Goal: Transaction & Acquisition: Purchase product/service

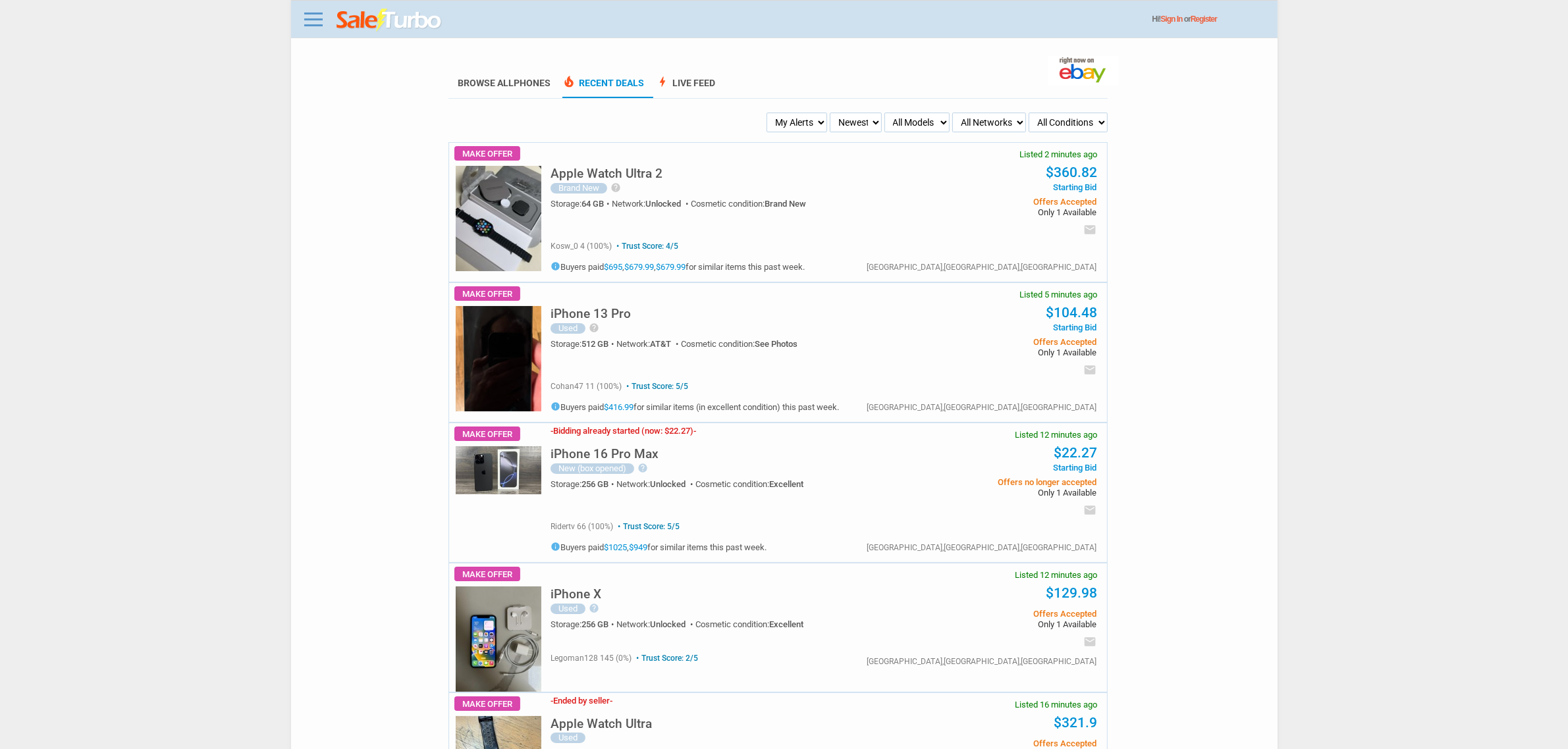
click at [891, 117] on select "All Models Apple Watch Ultra 2 Apple Watch Ultra iPhone 16 Pro Max iPhone 16 Pr…" at bounding box center [916, 122] width 65 height 20
click at [795, 124] on select "My Alerts All Deals BIN Only w/ Offers Only" at bounding box center [796, 122] width 61 height 20
select select "flash_bin"
click at [768, 113] on select "My Alerts All Deals BIN Only w/ Offers Only" at bounding box center [796, 122] width 61 height 20
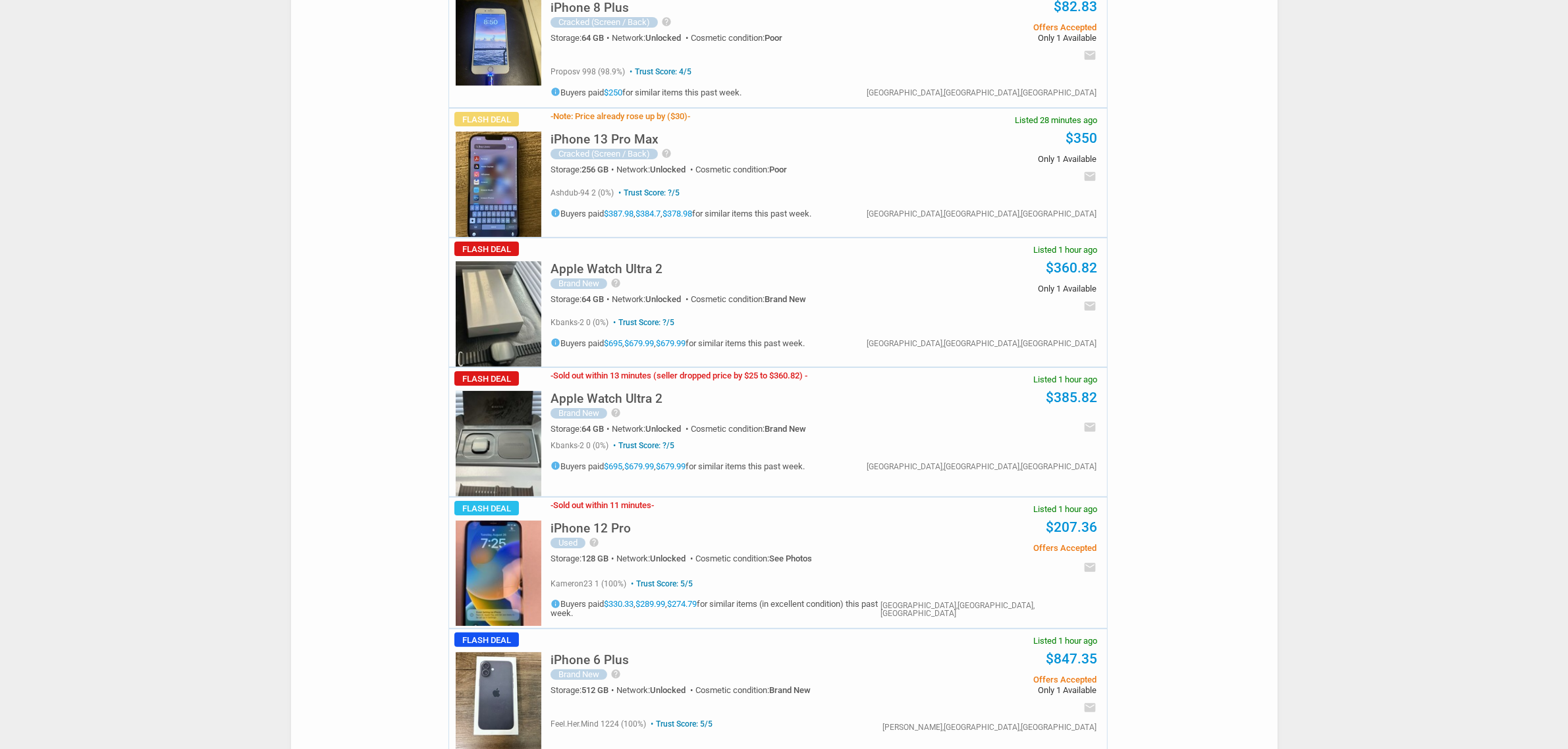
scroll to position [83, 0]
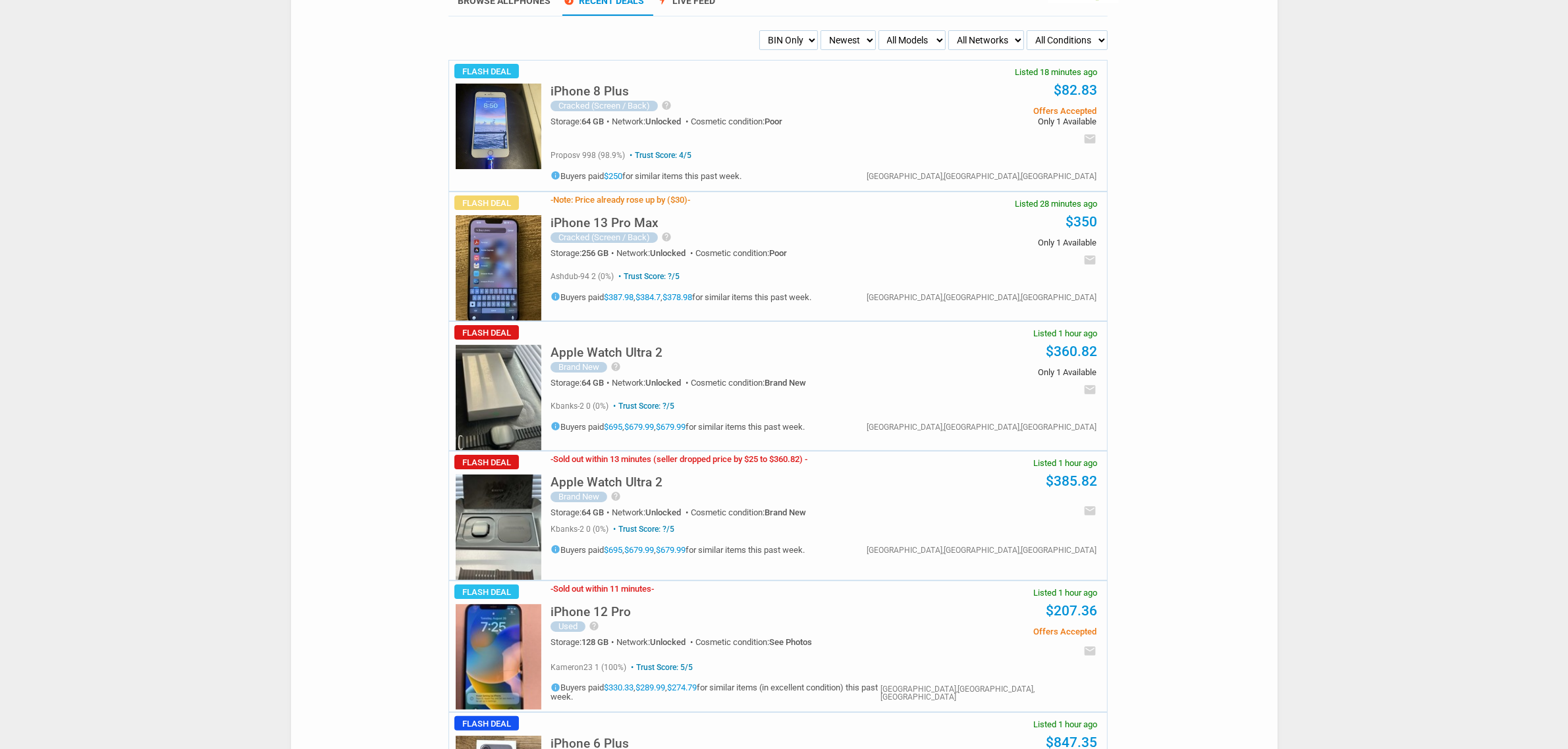
click at [617, 175] on link "$250" at bounding box center [613, 176] width 18 height 10
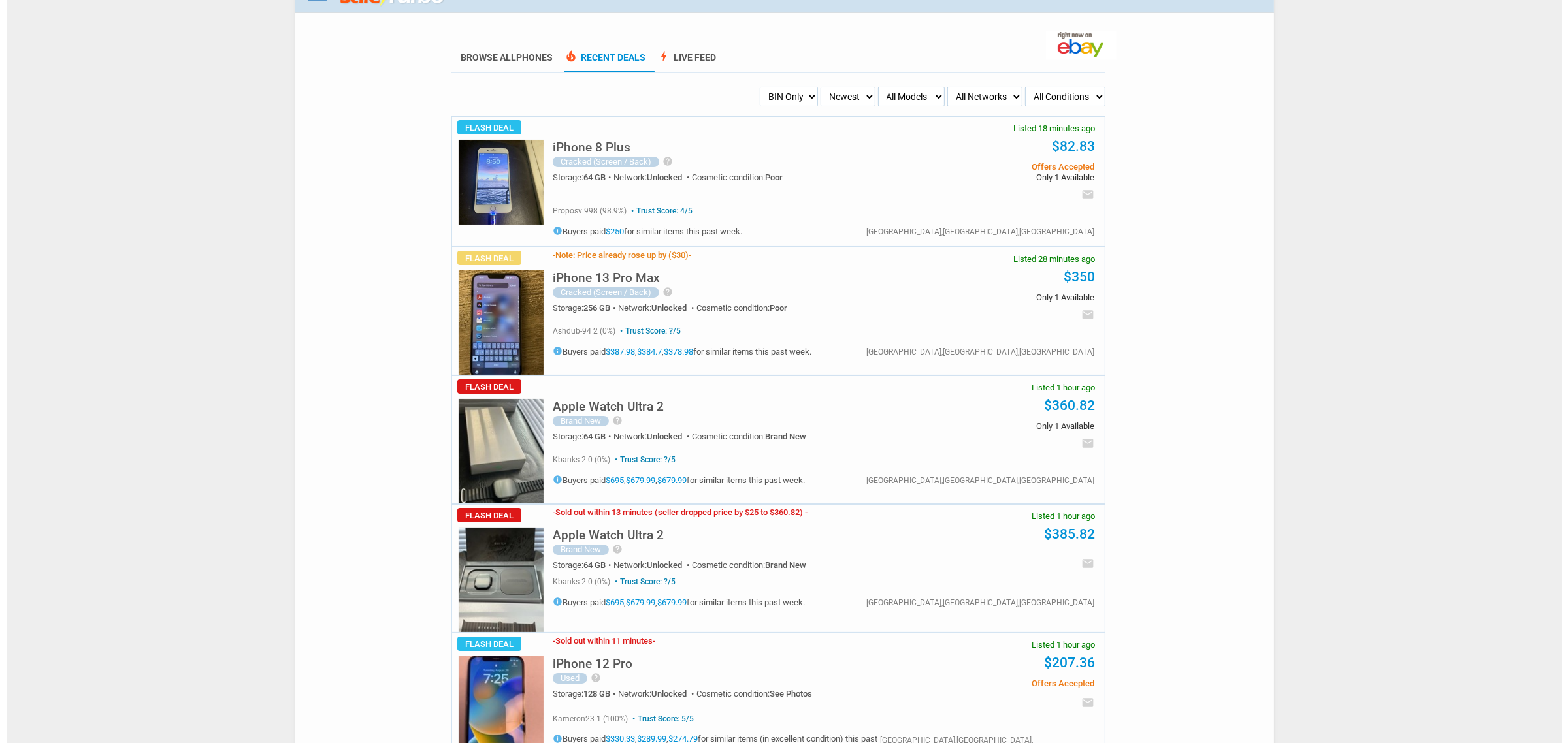
scroll to position [0, 0]
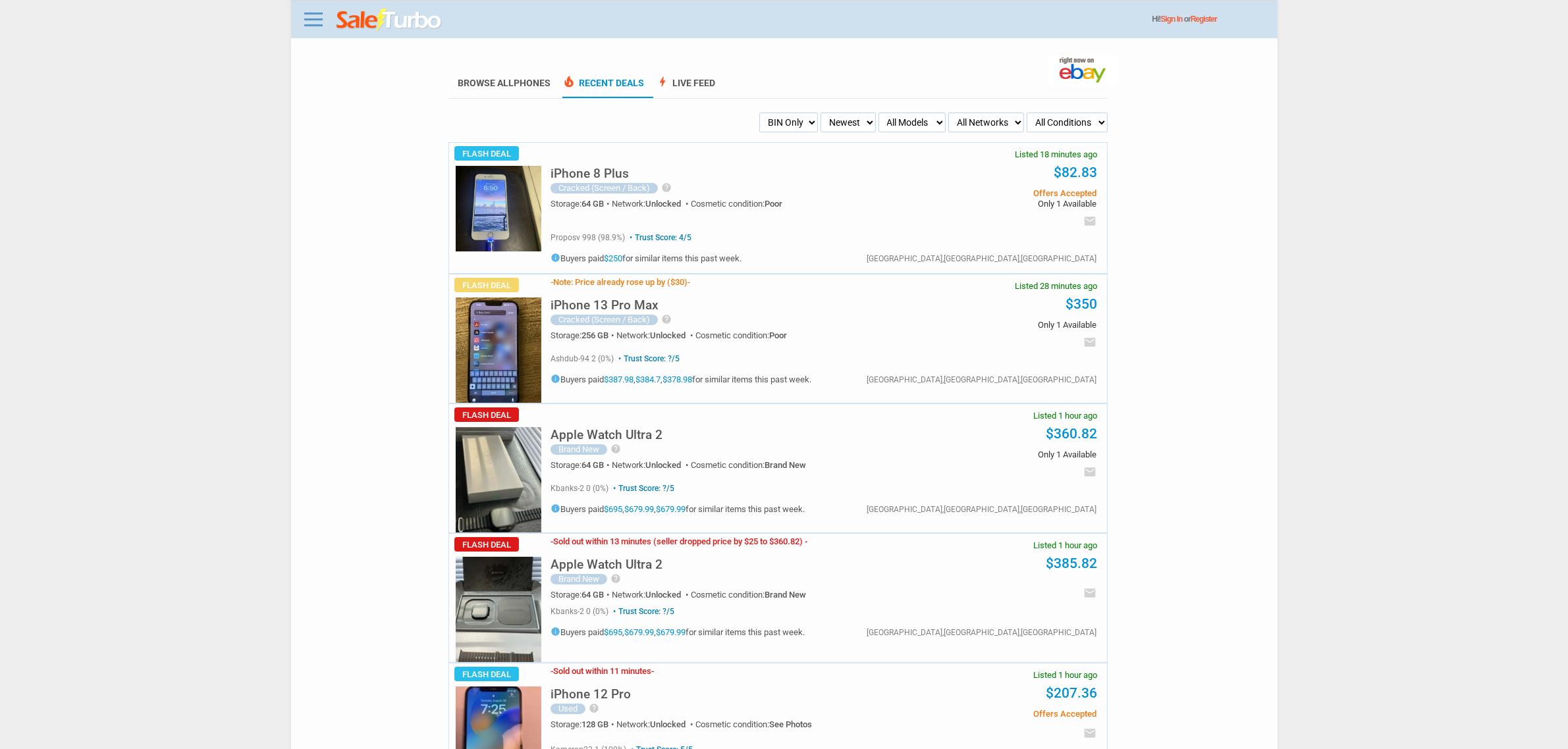
click at [293, 13] on div "Hi! Sign In or Register" at bounding box center [784, 19] width 986 height 38
click at [308, 14] on link at bounding box center [313, 19] width 27 height 21
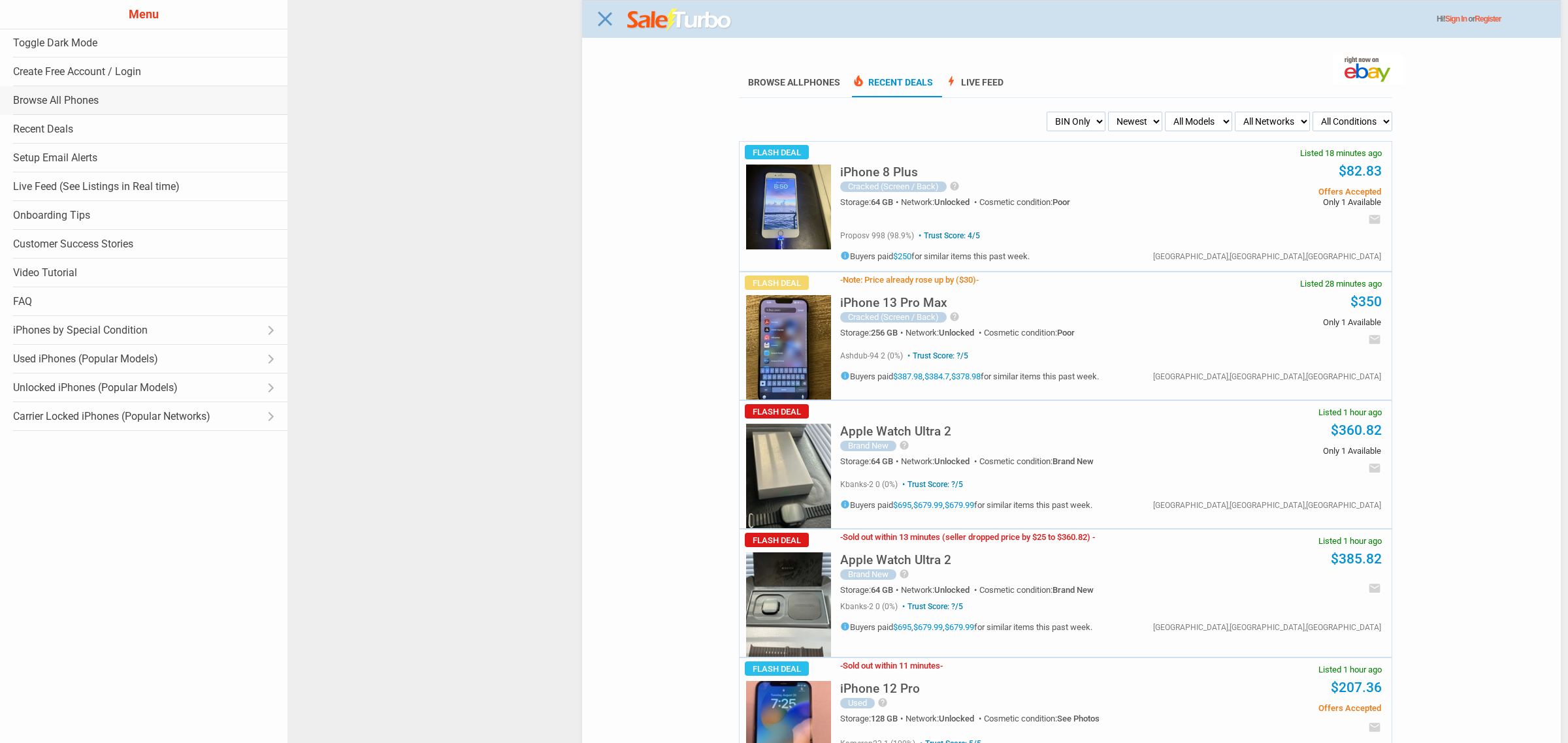
click at [97, 110] on link "Browse All Phones" at bounding box center [144, 100] width 287 height 28
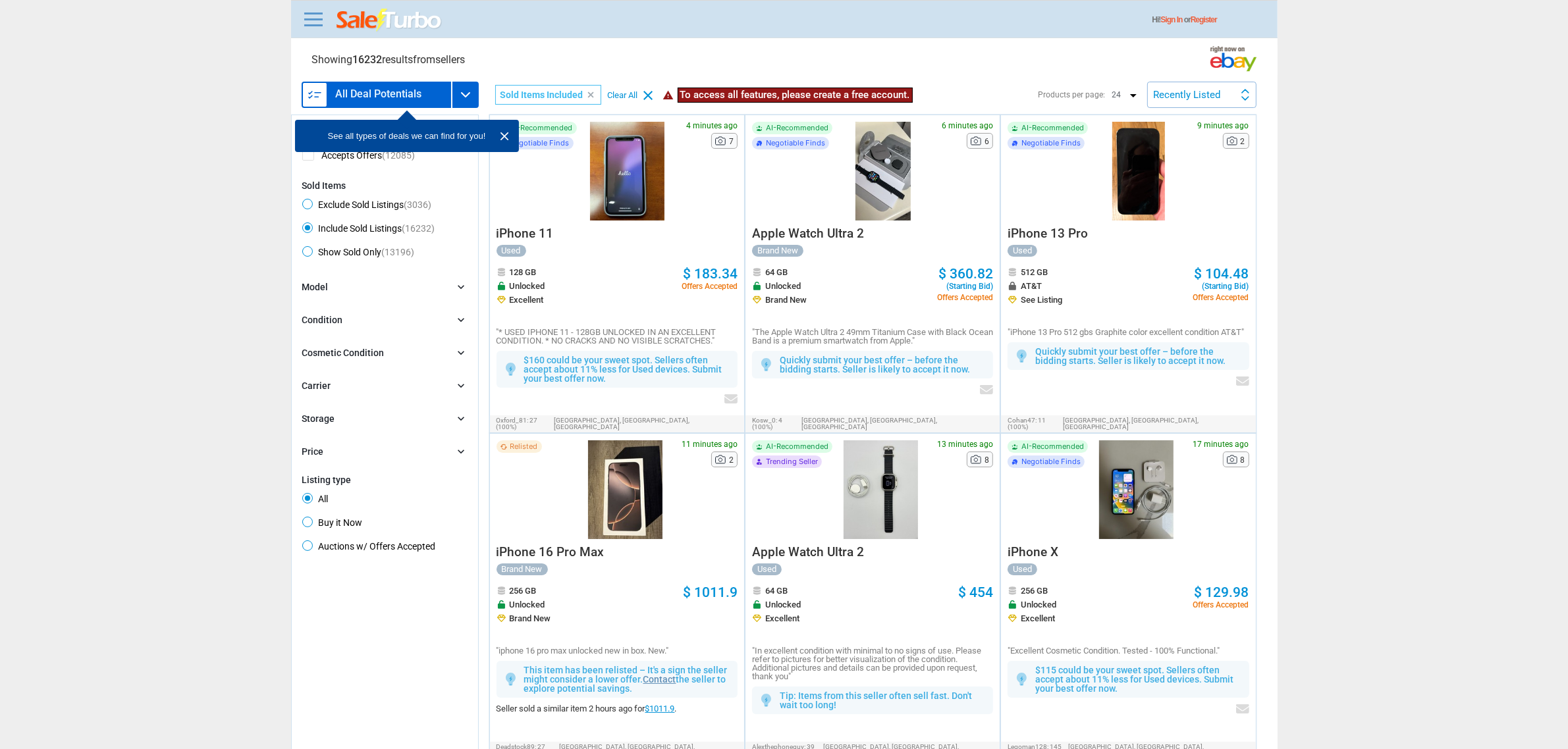
click at [417, 316] on div "Condition chevron_right" at bounding box center [385, 320] width 165 height 14
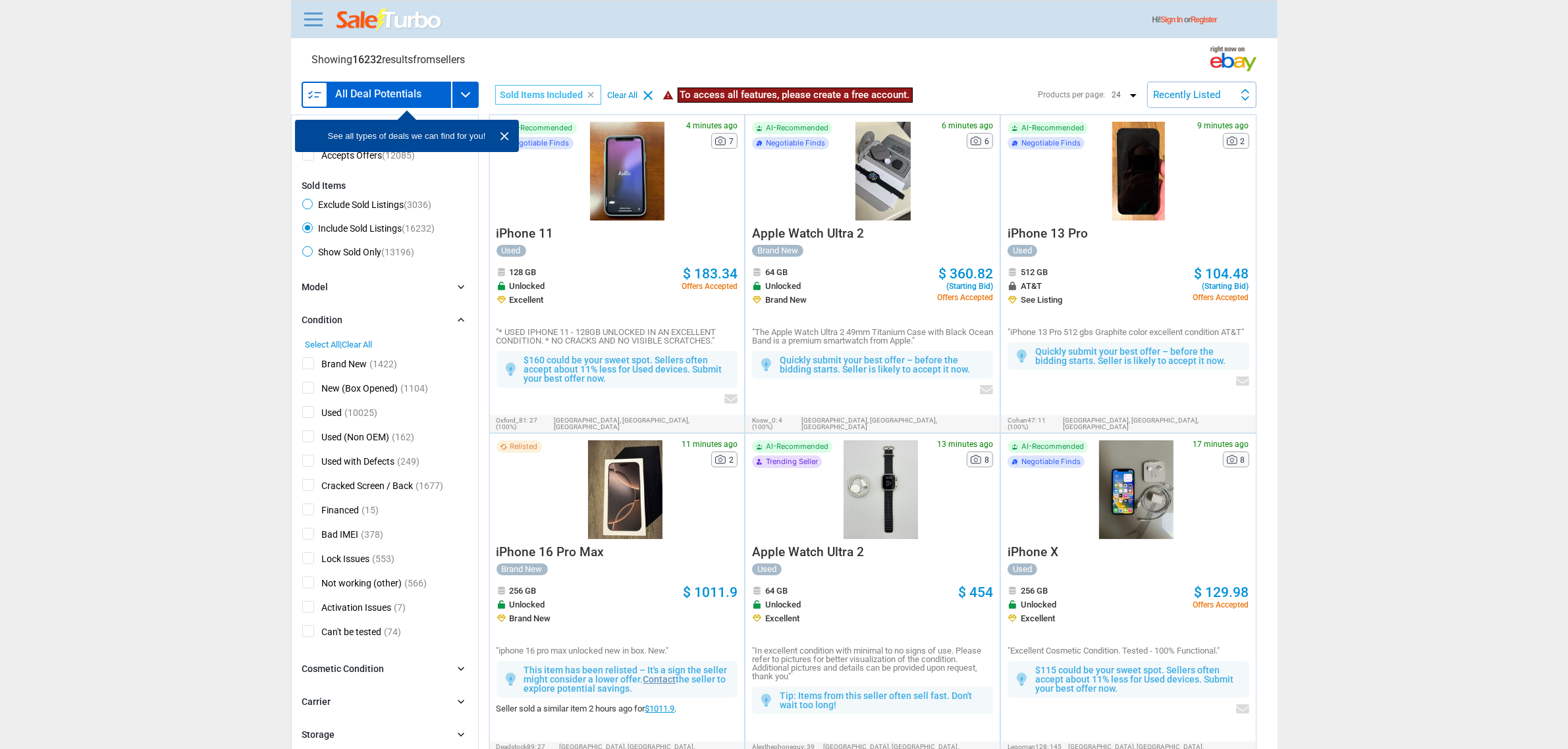
click at [432, 281] on div "Model chevron_right" at bounding box center [385, 287] width 165 height 14
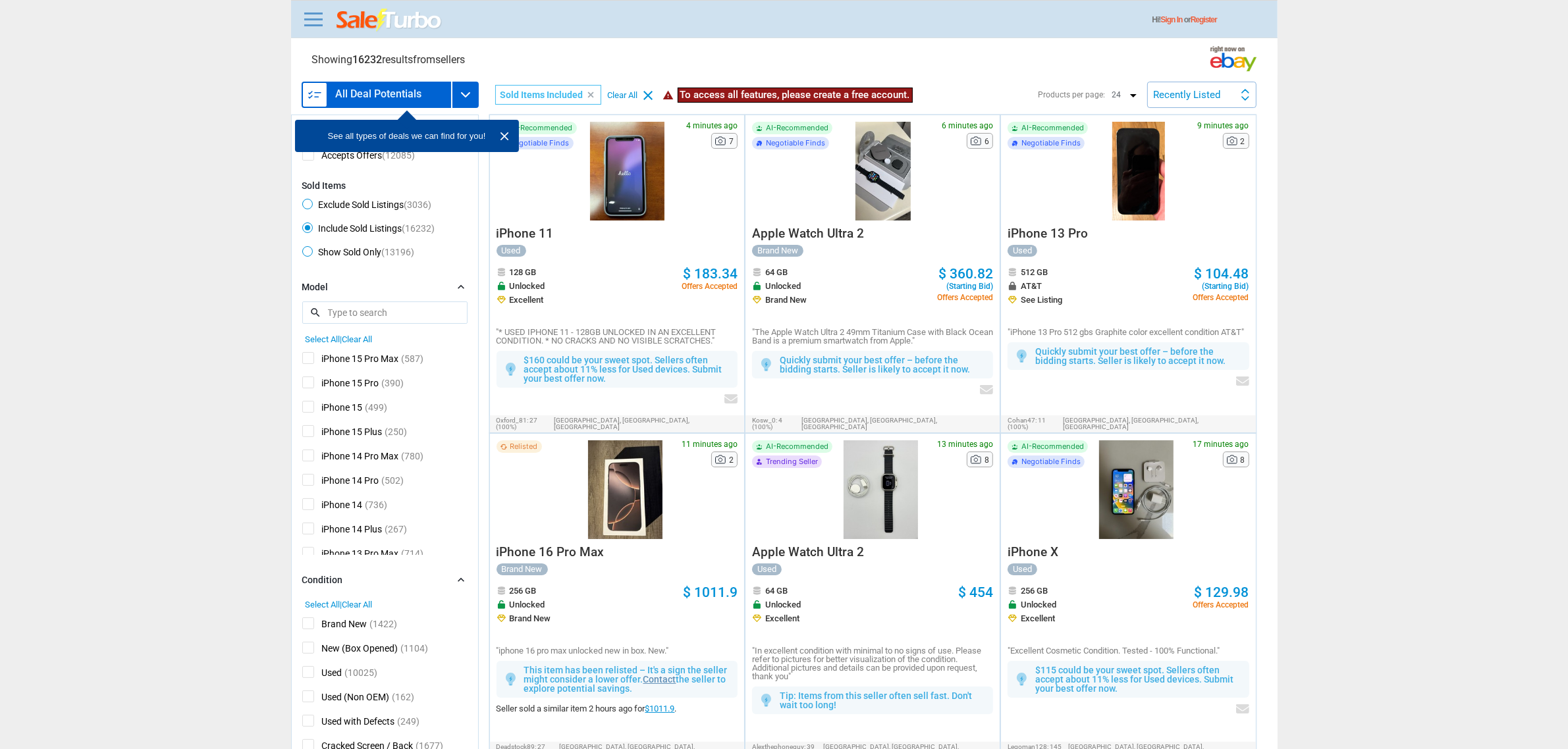
click at [377, 358] on span "iPhone 15 Pro Max" at bounding box center [351, 361] width 97 height 16
click at [311, 358] on input "iPhone 15 Pro Max" at bounding box center [307, 356] width 9 height 9
checkbox input "true"
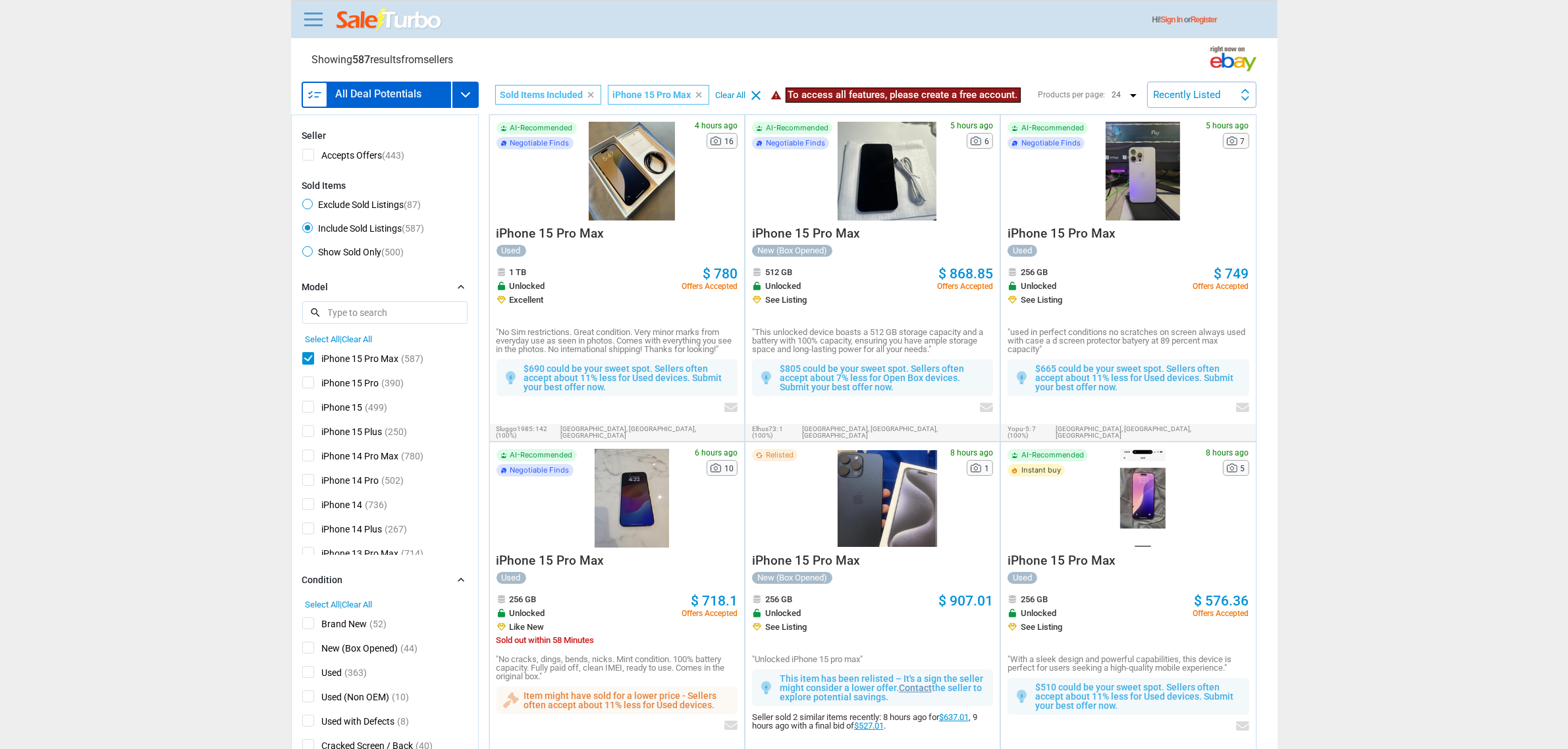
click at [1212, 102] on div "Recently Listed Recently Listed Price (L) Price Drop Time" at bounding box center [1202, 95] width 109 height 27
click at [1207, 153] on li "Price (L)" at bounding box center [1202, 152] width 107 height 28
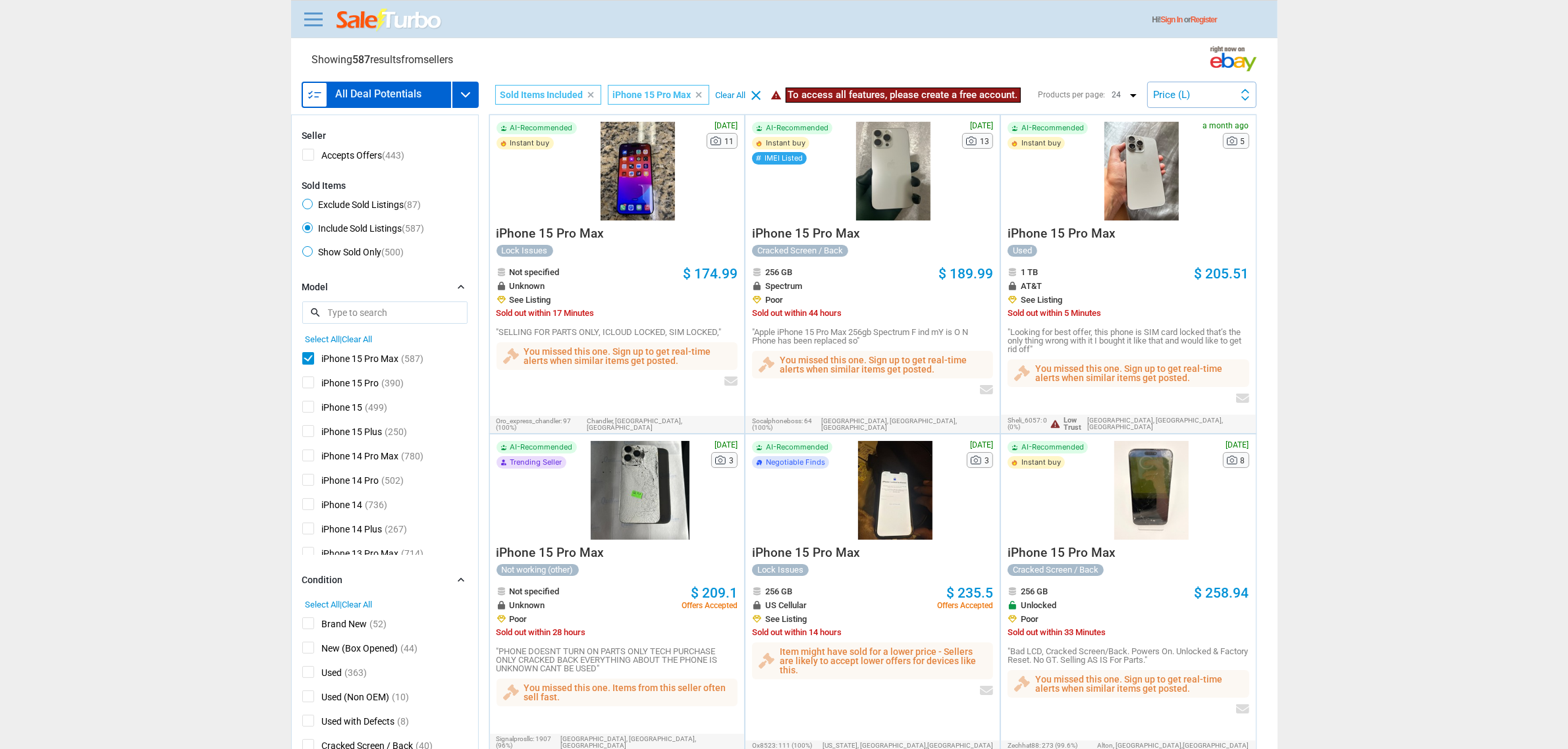
click at [359, 206] on span "Exclude Sold Listings (87)" at bounding box center [362, 206] width 120 height 16
click at [311, 206] on input "Exclude Sold Listings (87)" at bounding box center [307, 203] width 9 height 9
radio input "true"
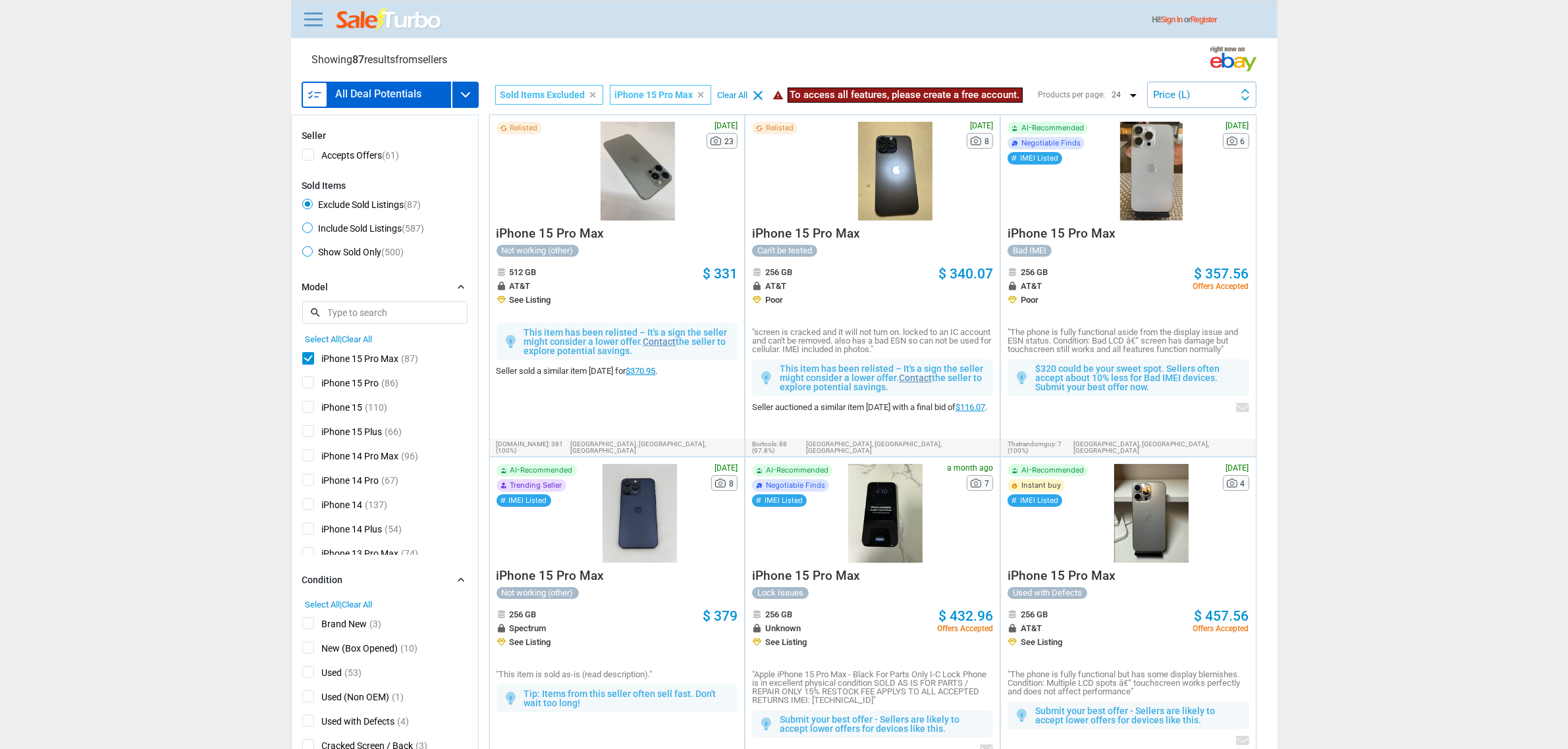
click at [619, 209] on div at bounding box center [637, 171] width 111 height 99
click at [1106, 203] on div at bounding box center [1151, 171] width 116 height 99
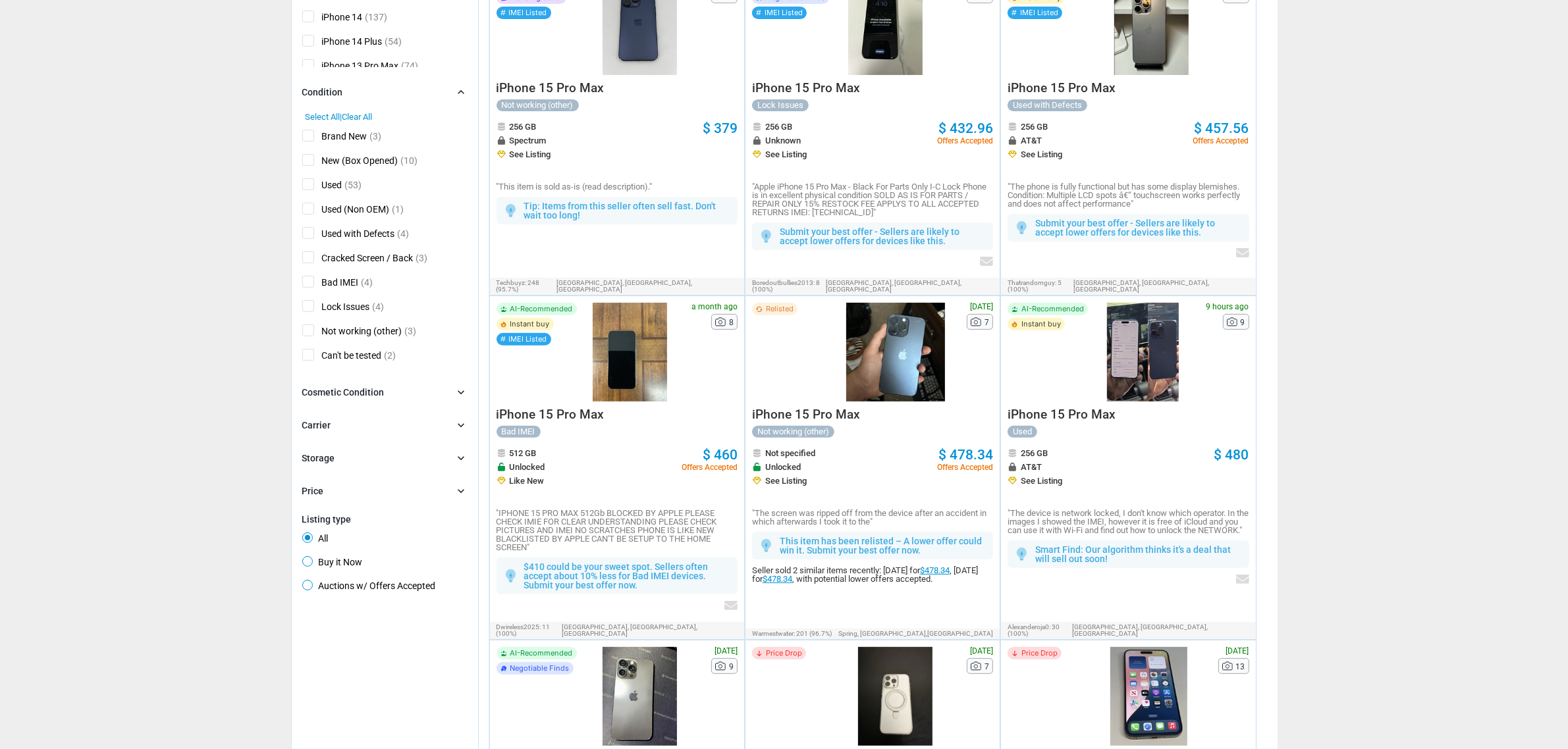
scroll to position [494, 0]
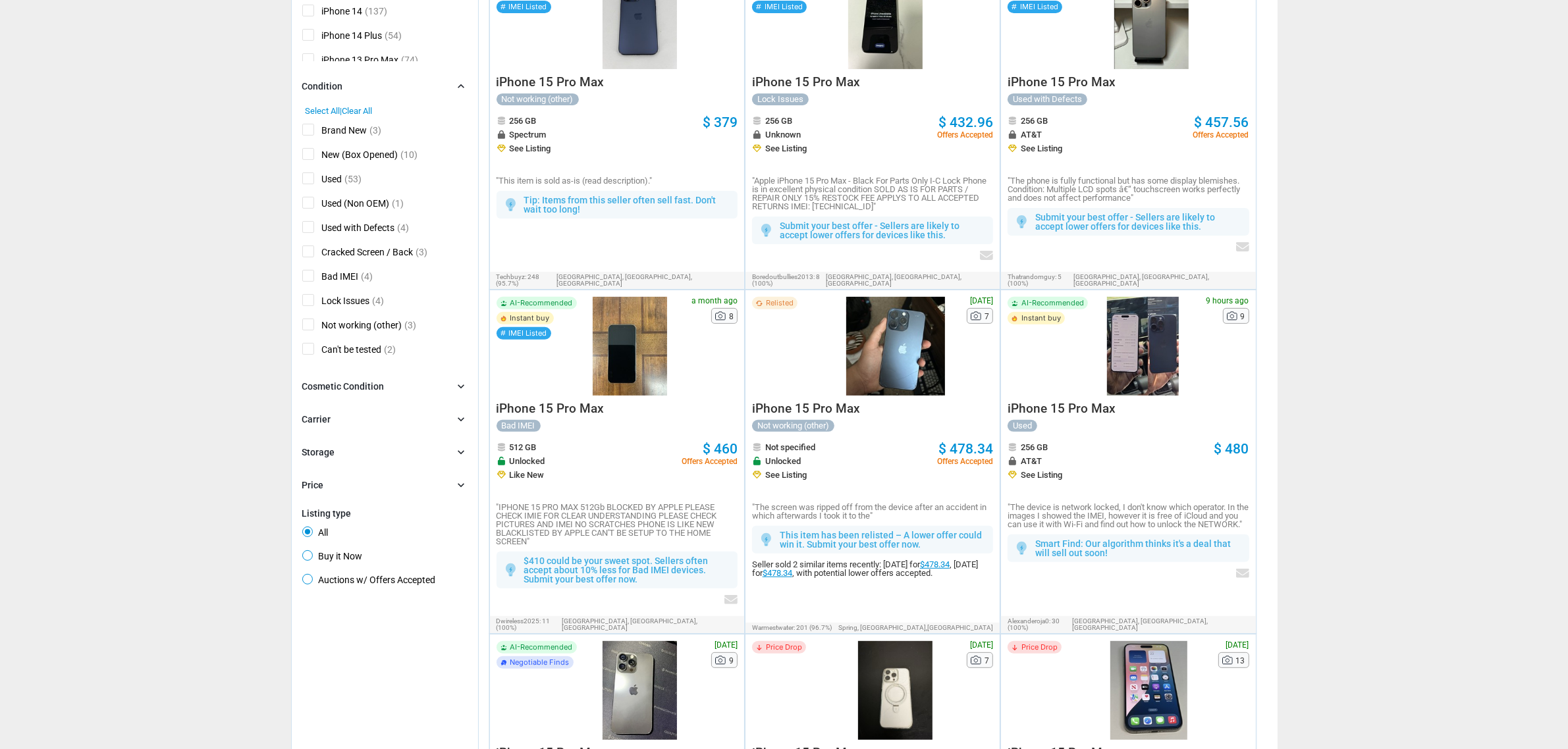
click at [1100, 374] on div at bounding box center [1143, 346] width 100 height 99
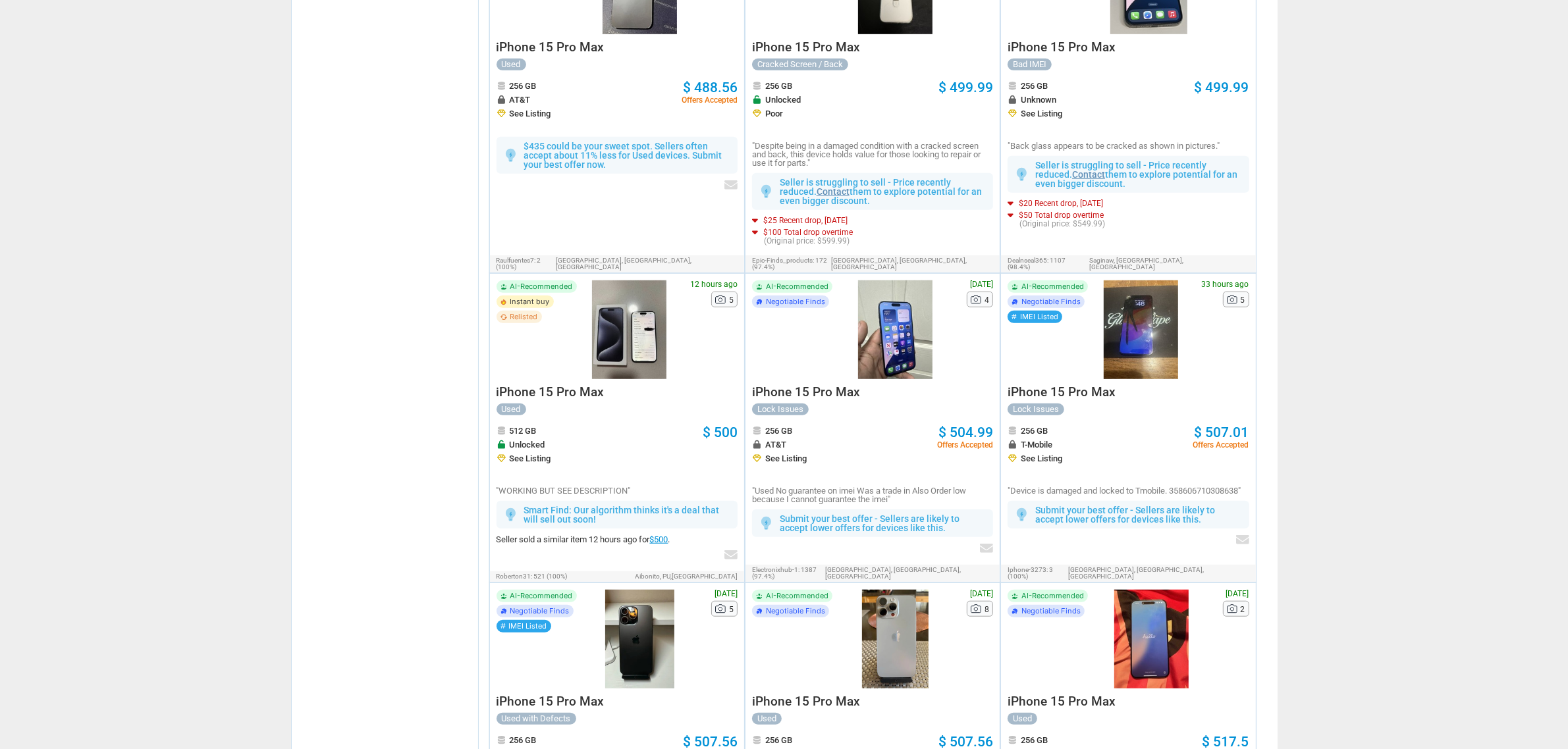
scroll to position [1234, 0]
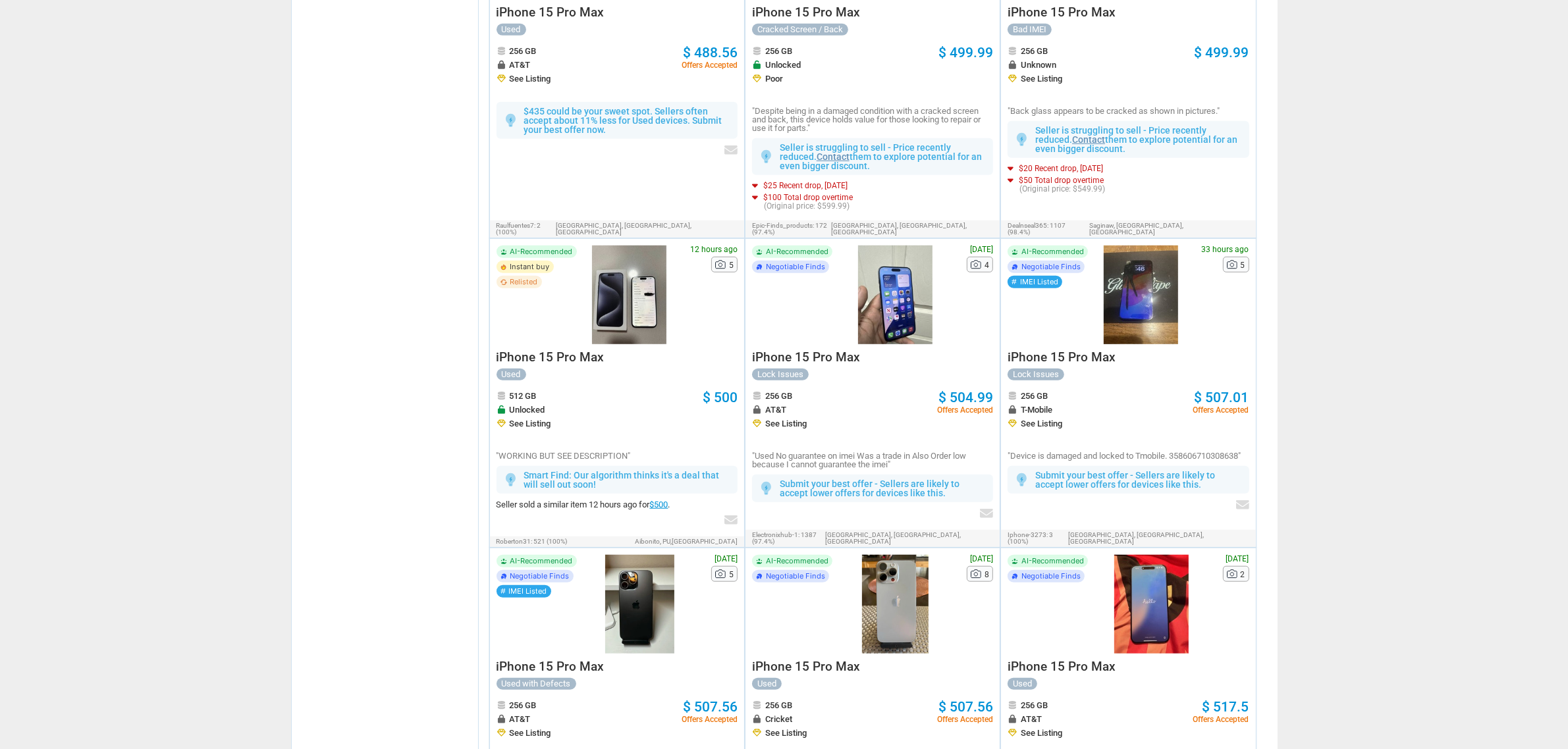
click at [634, 316] on div at bounding box center [629, 295] width 95 height 99
